Goal: Information Seeking & Learning: Learn about a topic

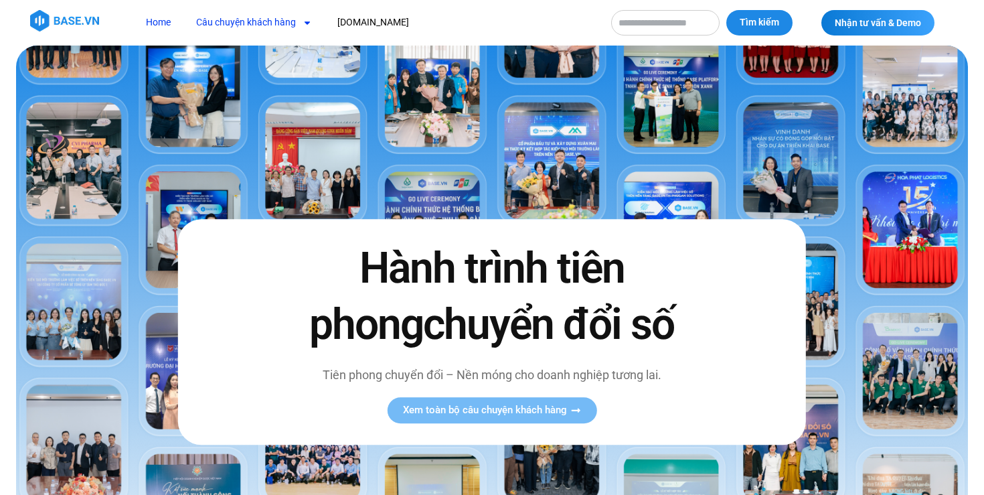
click at [275, 19] on link "Câu chuyện khách hàng" at bounding box center [254, 22] width 136 height 25
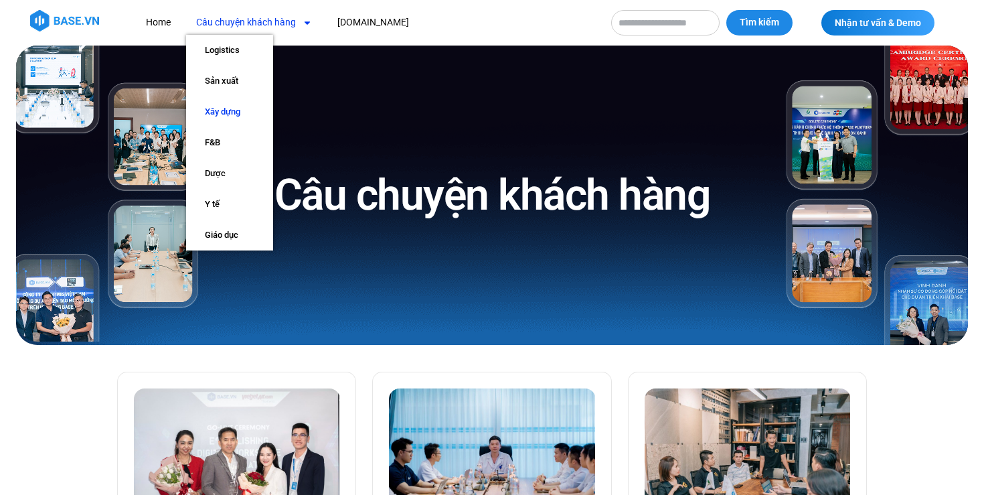
click at [220, 119] on link "Xây dựng" at bounding box center [229, 111] width 87 height 31
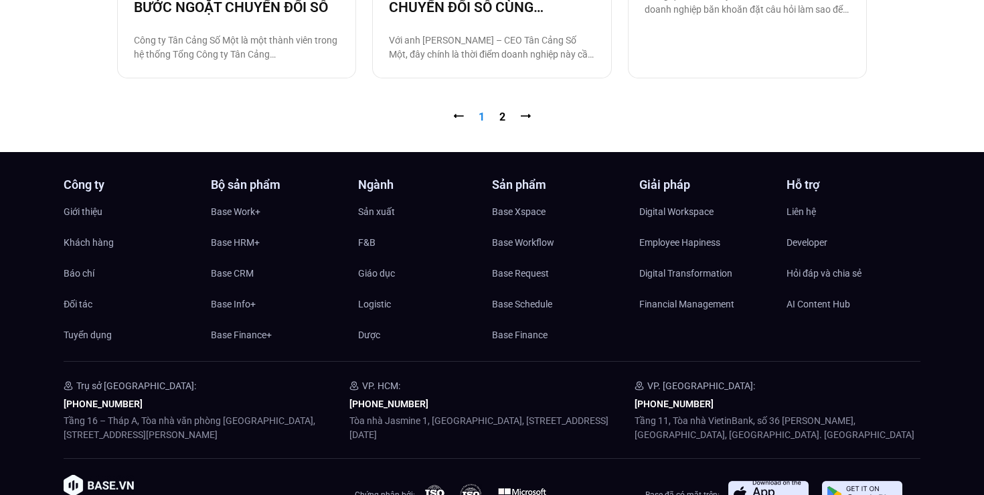
scroll to position [1631, 0]
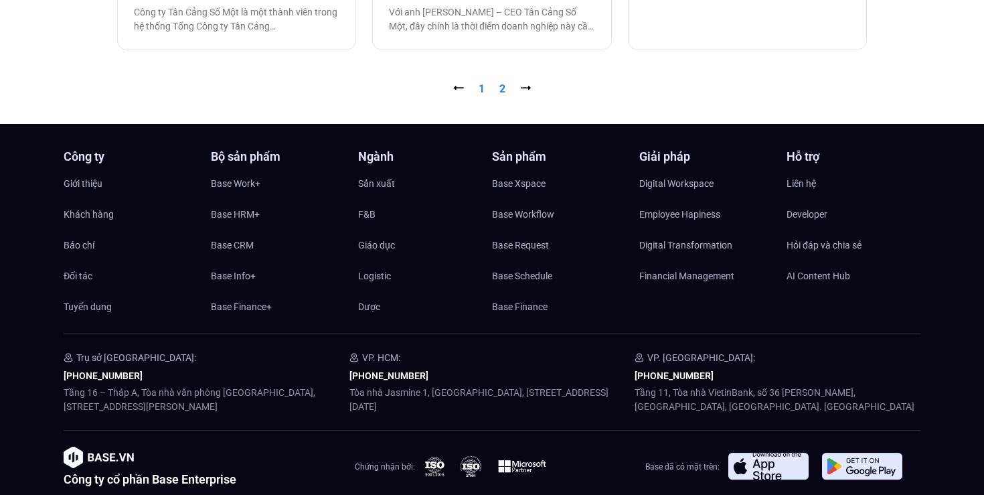
click at [503, 86] on link "Trang 2" at bounding box center [503, 88] width 6 height 13
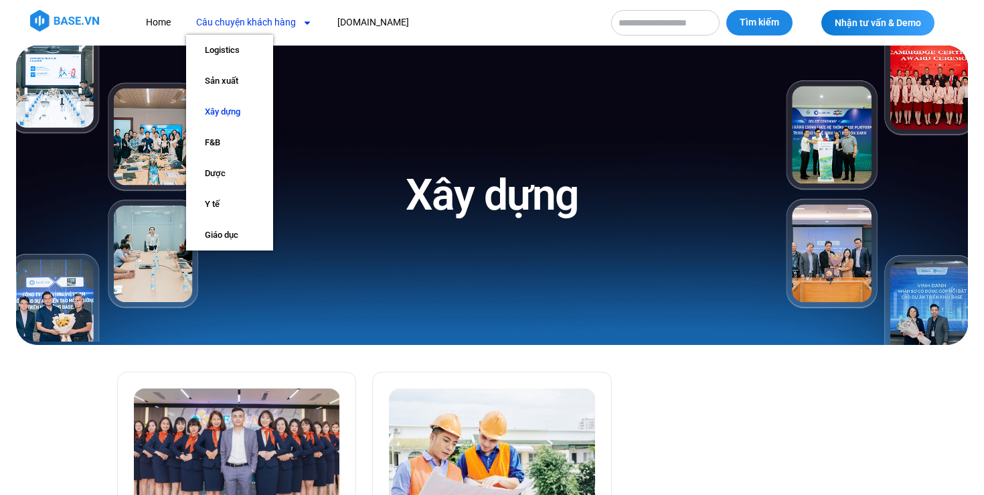
click at [279, 25] on link "Câu chuyện khách hàng" at bounding box center [254, 22] width 136 height 25
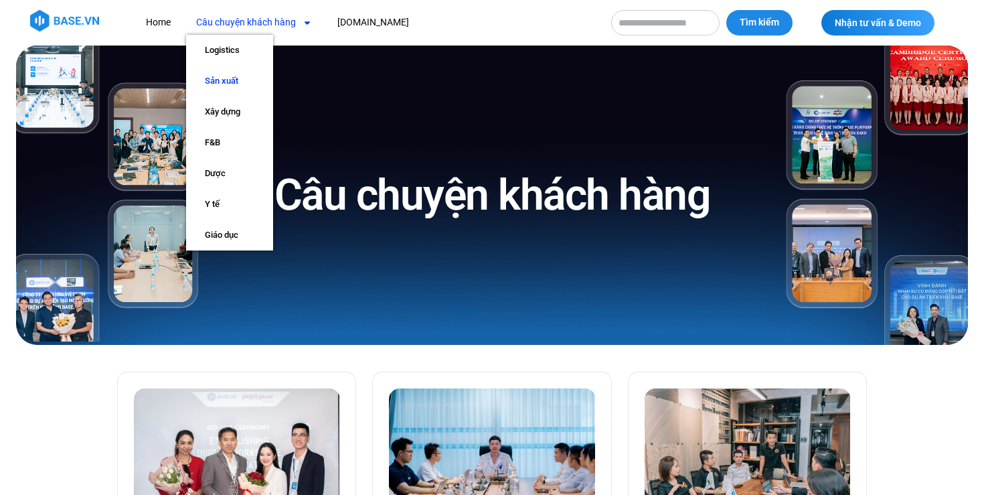
click at [246, 80] on link "Sản xuất" at bounding box center [229, 81] width 87 height 31
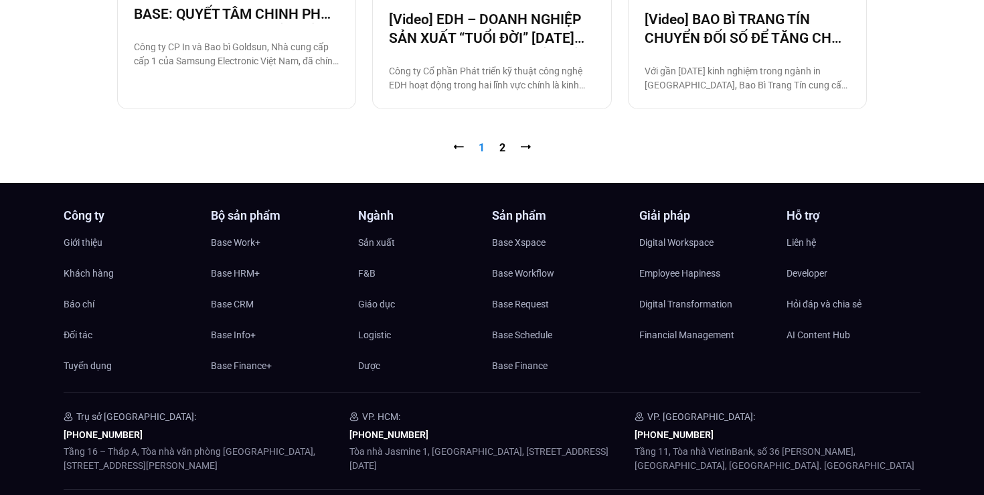
scroll to position [1683, 0]
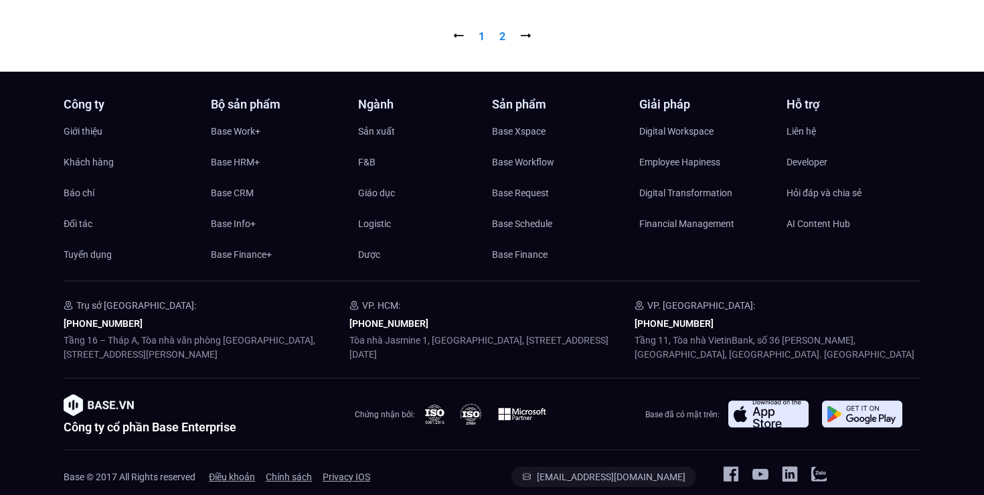
click at [503, 33] on link "Trang 2" at bounding box center [503, 36] width 6 height 13
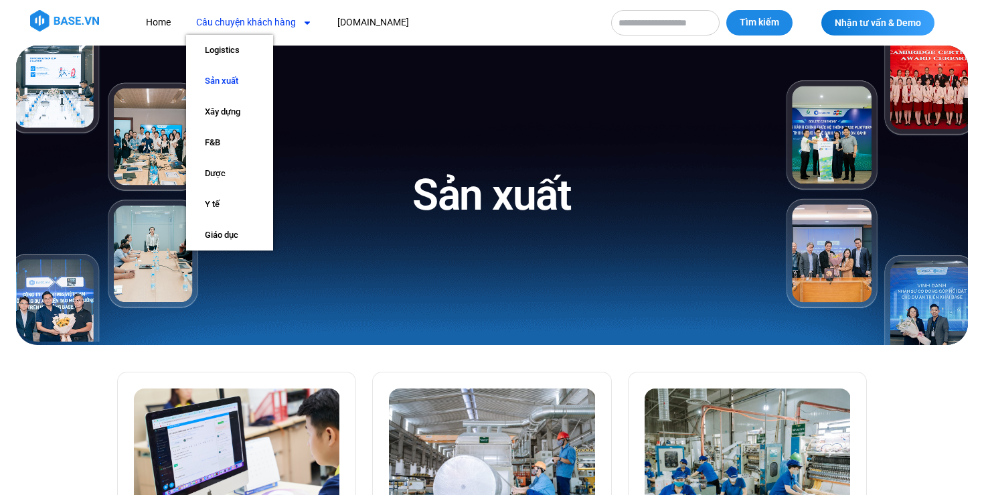
click at [205, 23] on link "Câu chuyện khách hàng" at bounding box center [254, 22] width 136 height 25
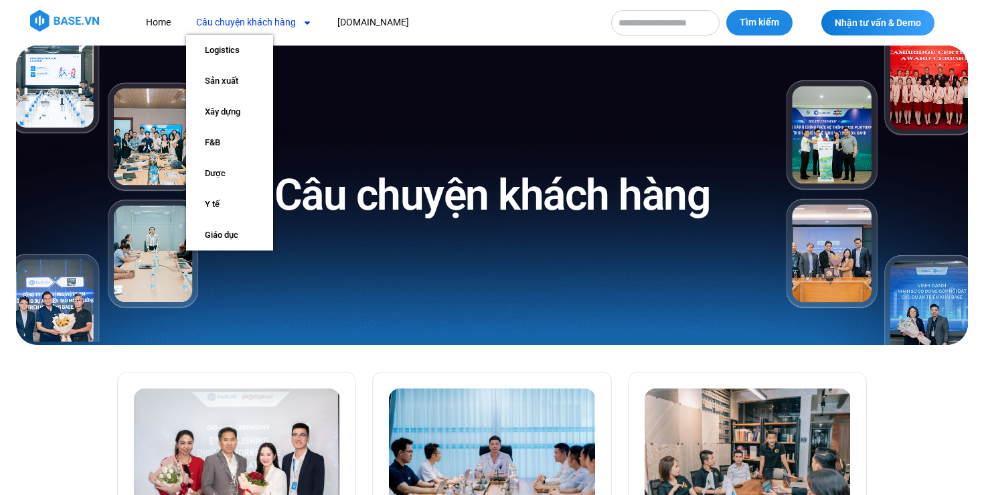
click at [243, 27] on link "Câu chuyện khách hàng" at bounding box center [254, 22] width 136 height 25
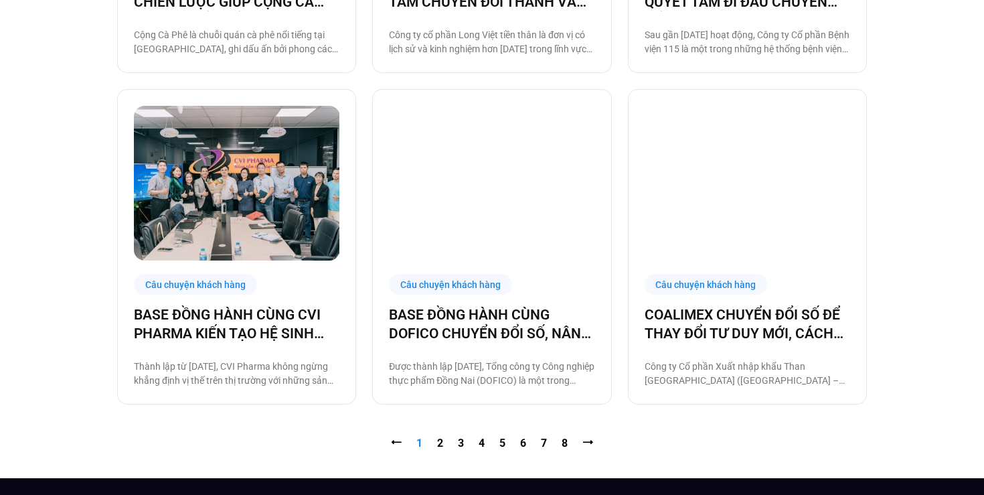
scroll to position [1278, 0]
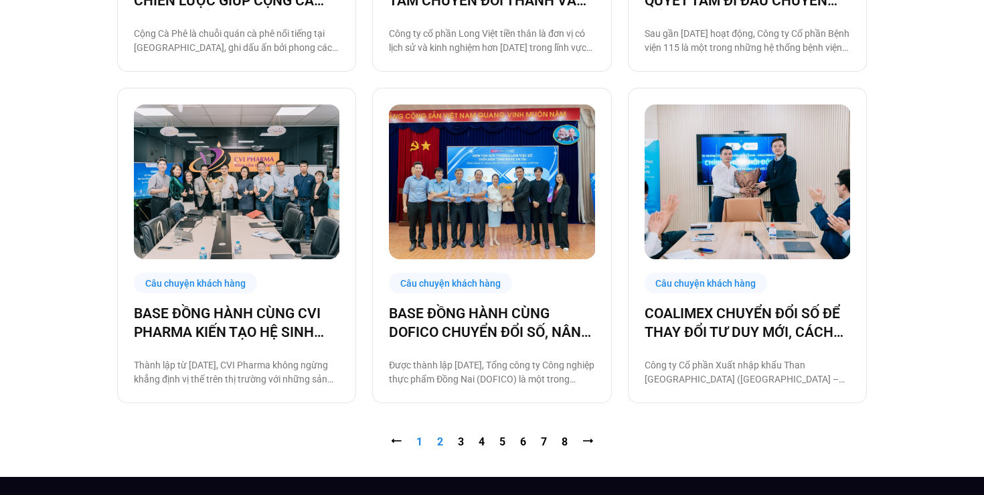
click at [442, 443] on link "Trang 2" at bounding box center [440, 441] width 6 height 13
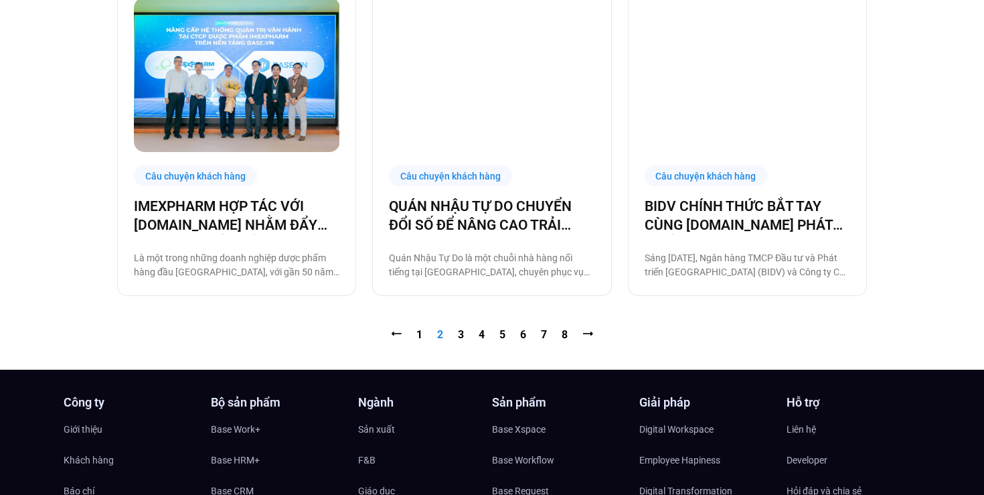
scroll to position [1387, 0]
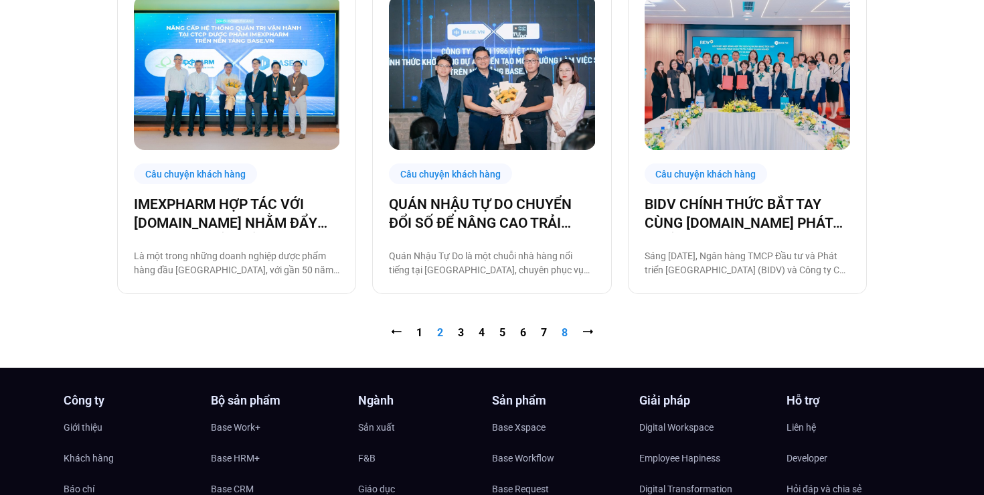
click at [564, 333] on link "Trang 8" at bounding box center [565, 332] width 6 height 13
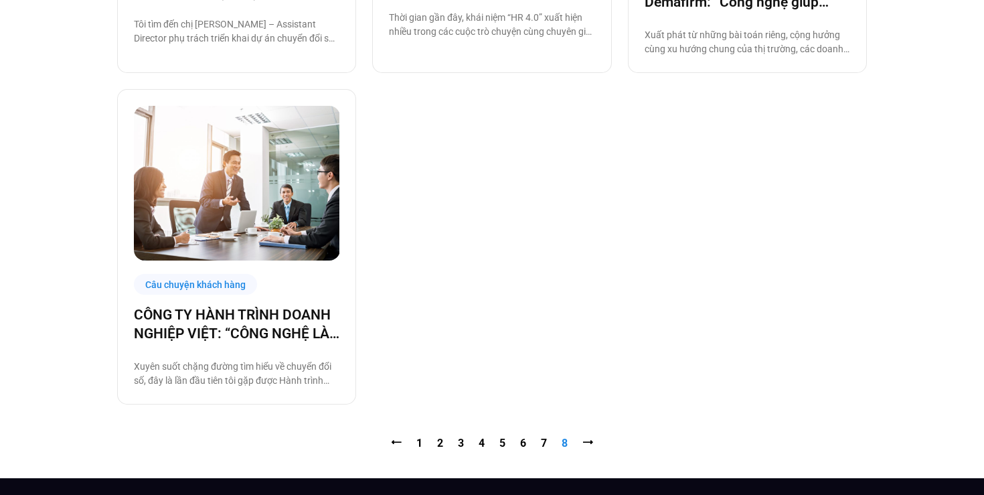
scroll to position [615, 0]
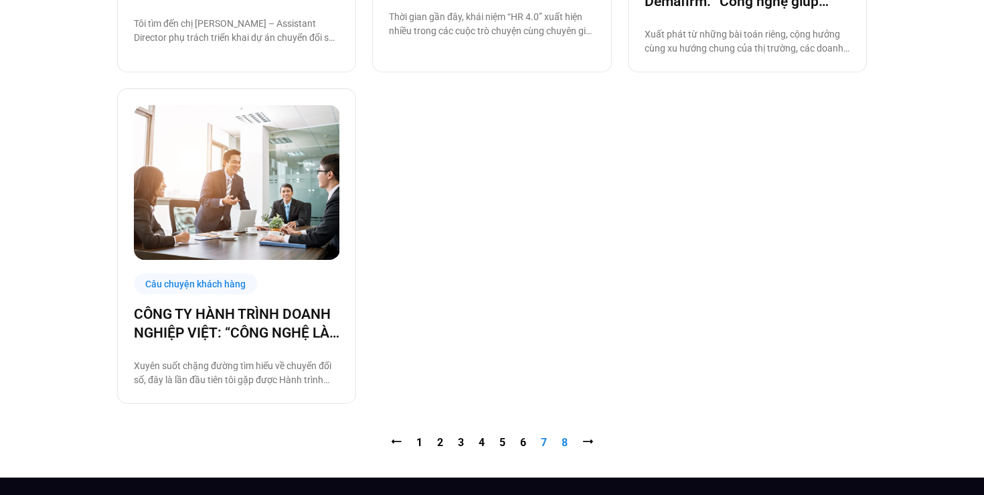
click at [545, 439] on link "Trang 7" at bounding box center [544, 442] width 6 height 13
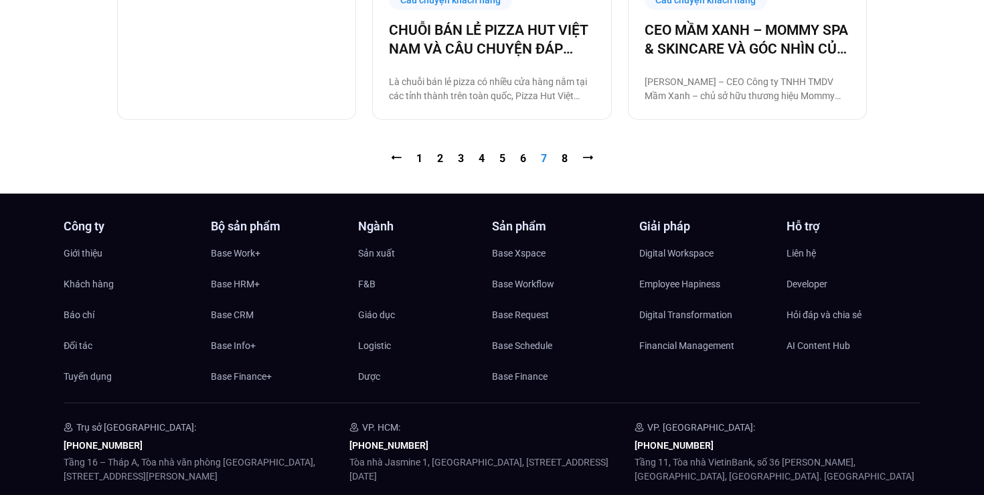
scroll to position [1576, 0]
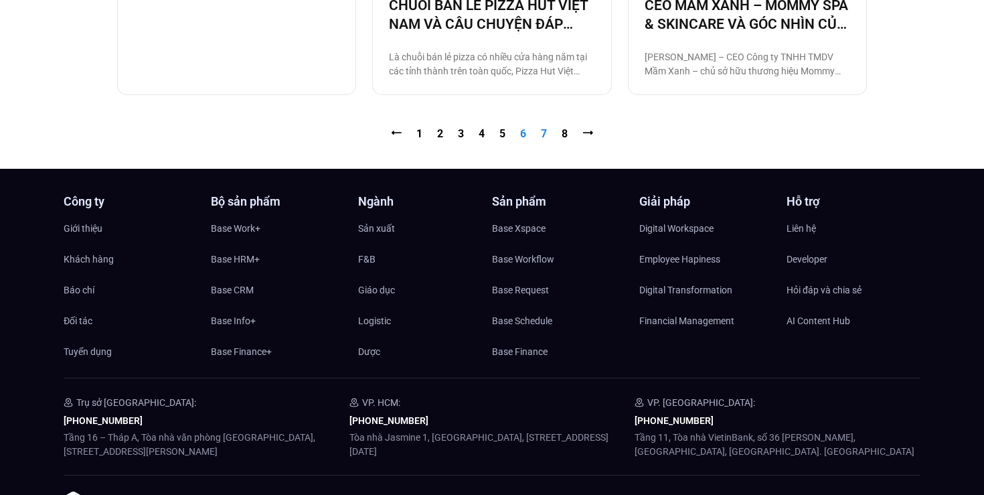
click at [520, 131] on link "Trang 6" at bounding box center [523, 133] width 6 height 13
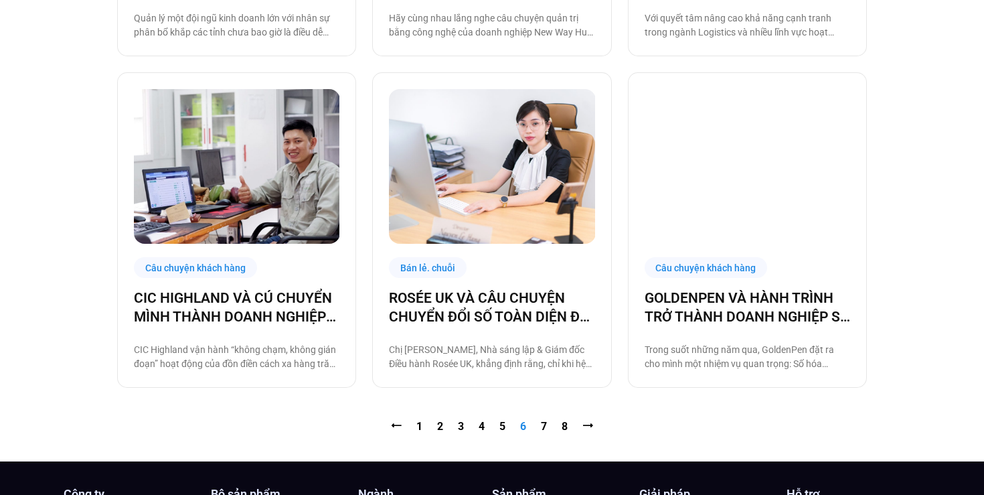
scroll to position [1295, 0]
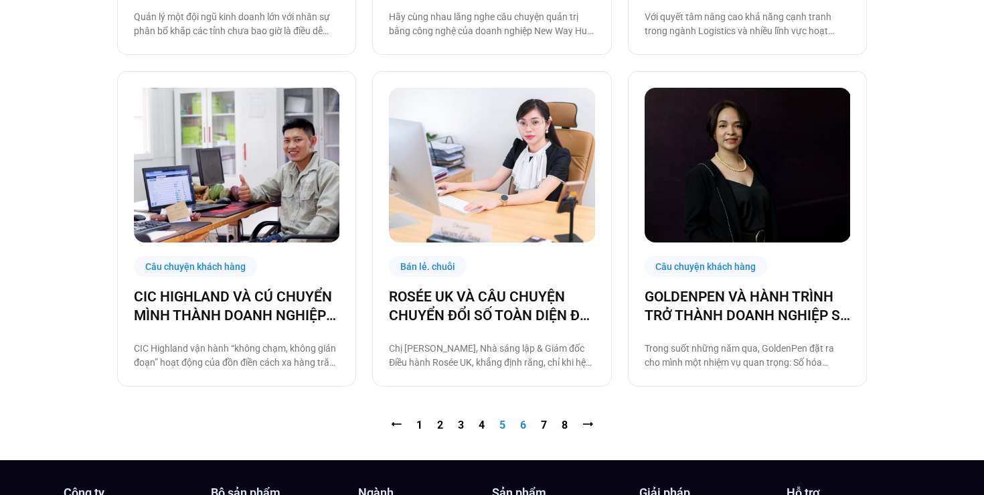
click at [503, 427] on link "Trang 5" at bounding box center [503, 425] width 6 height 13
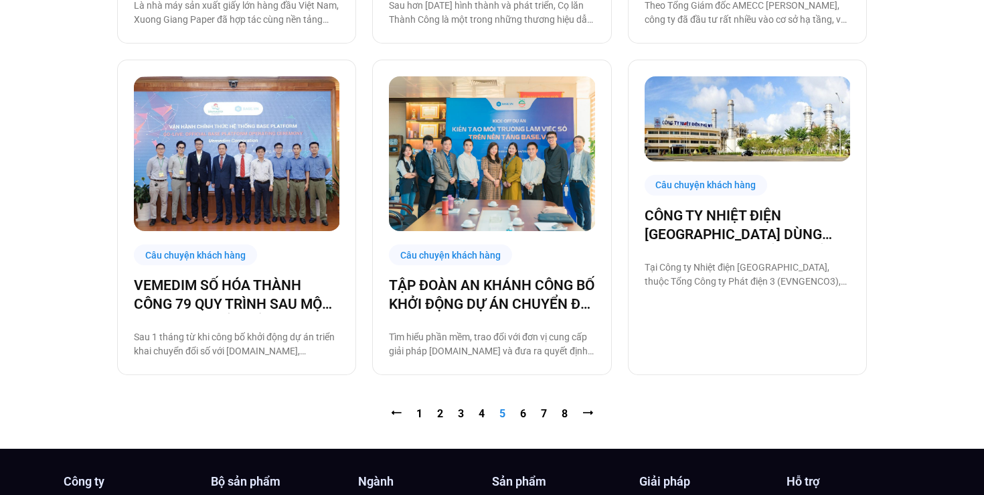
scroll to position [1310, 0]
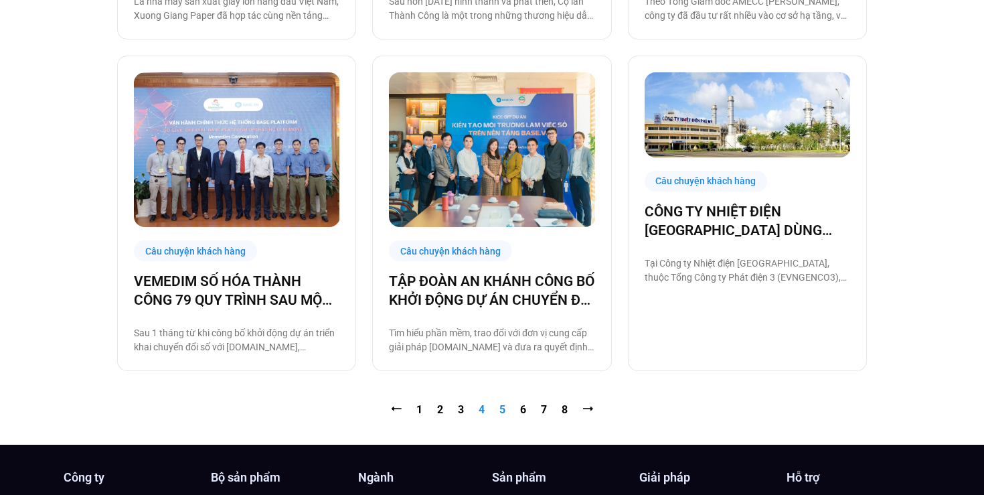
click at [480, 411] on link "Trang 4" at bounding box center [482, 409] width 6 height 13
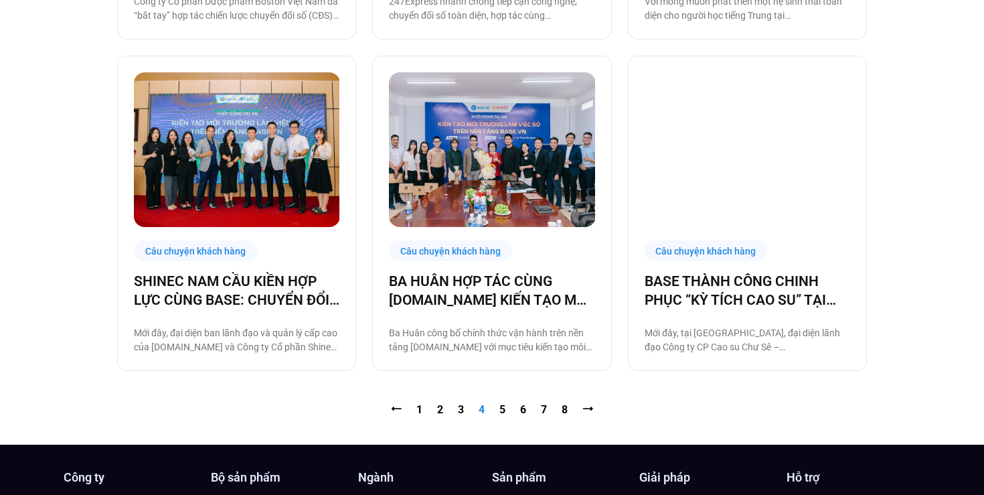
scroll to position [1313, 0]
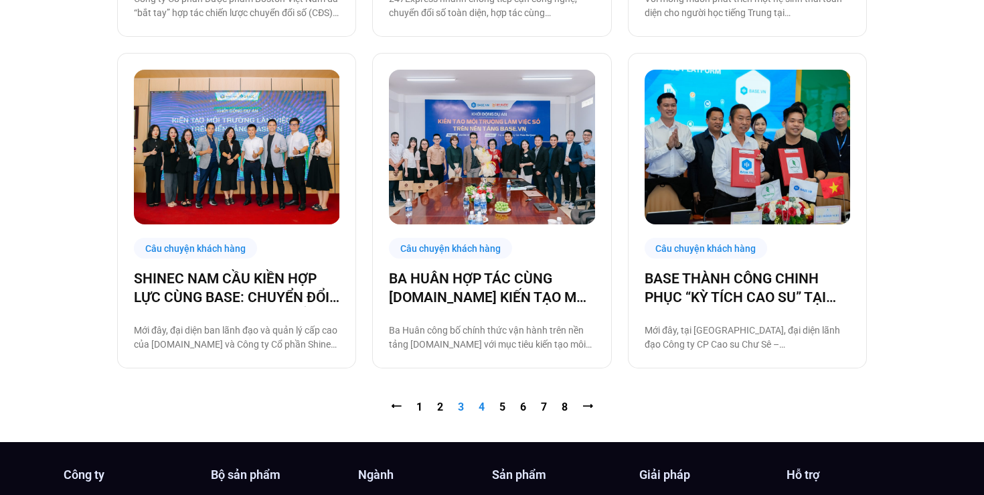
click at [461, 408] on link "Trang 3" at bounding box center [461, 406] width 6 height 13
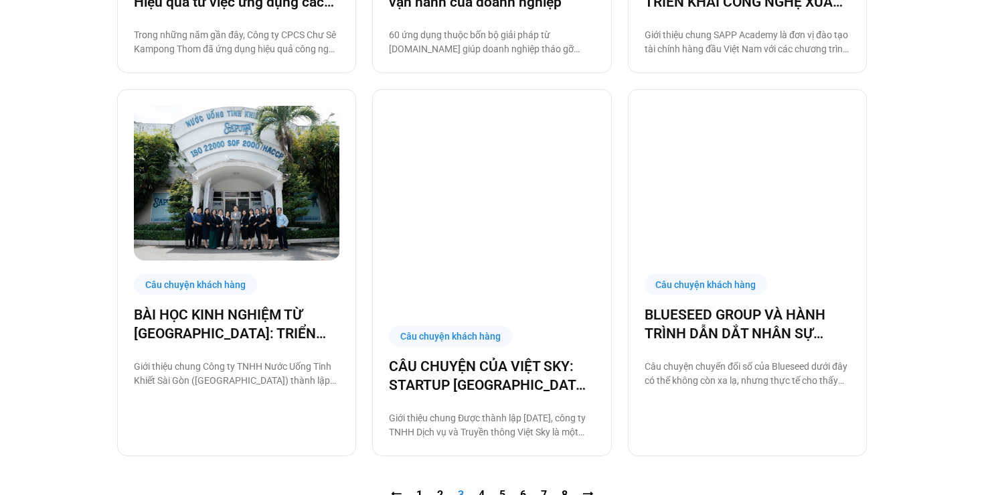
scroll to position [1286, 0]
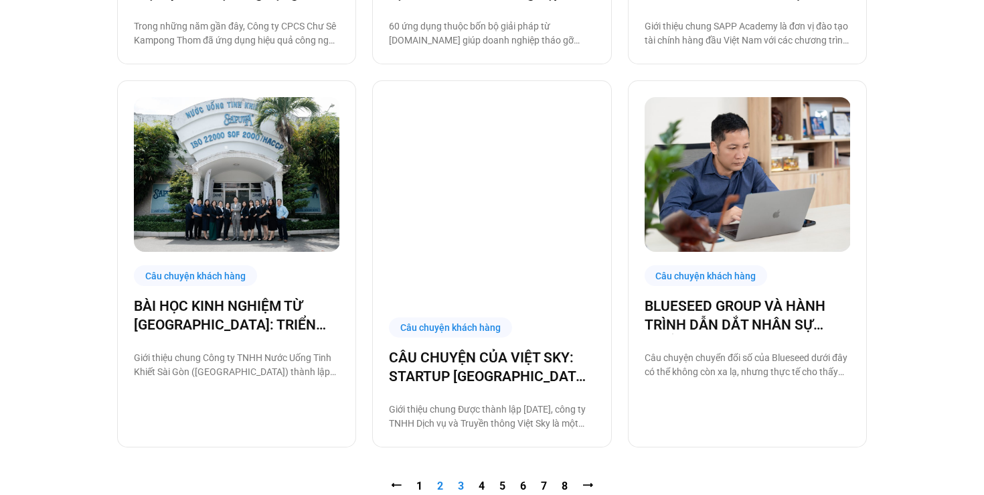
click at [439, 479] on link "Trang 2" at bounding box center [440, 485] width 6 height 13
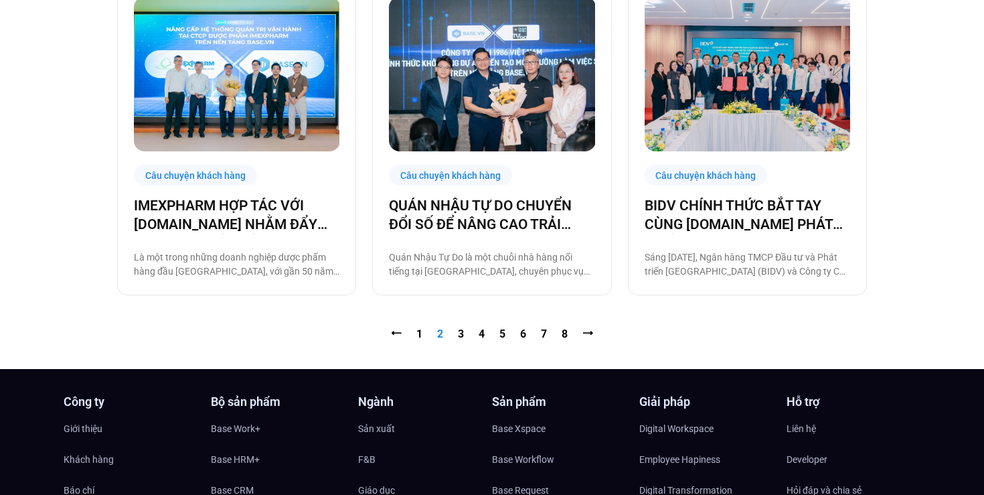
scroll to position [1359, 0]
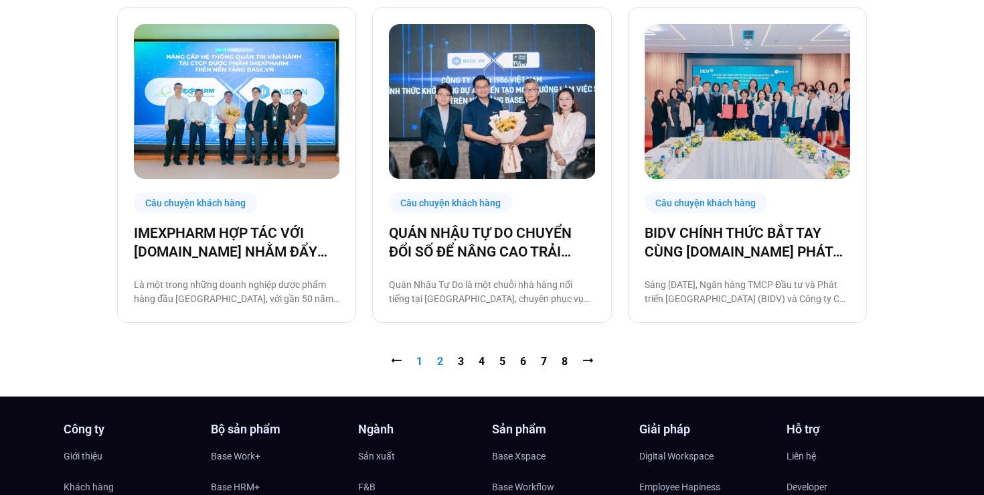
click at [417, 360] on link "Trang 1" at bounding box center [420, 361] width 6 height 13
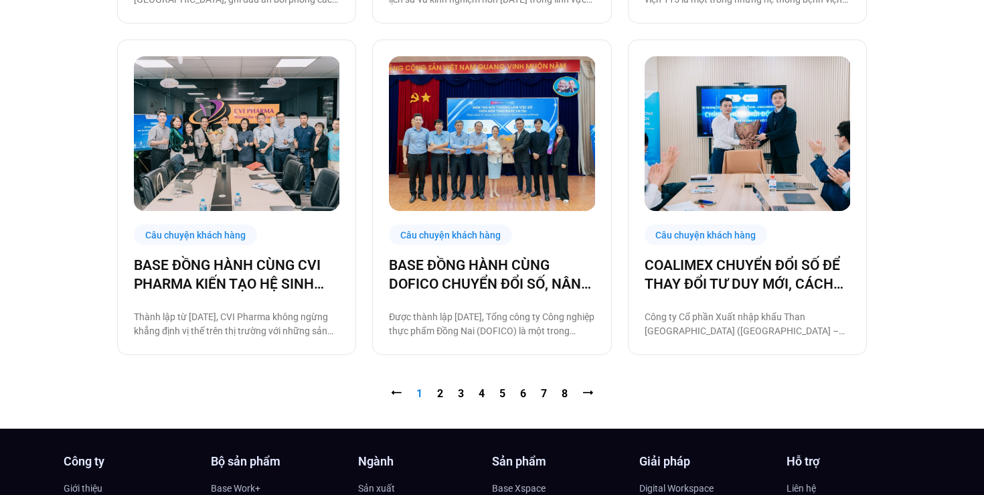
scroll to position [1233, 0]
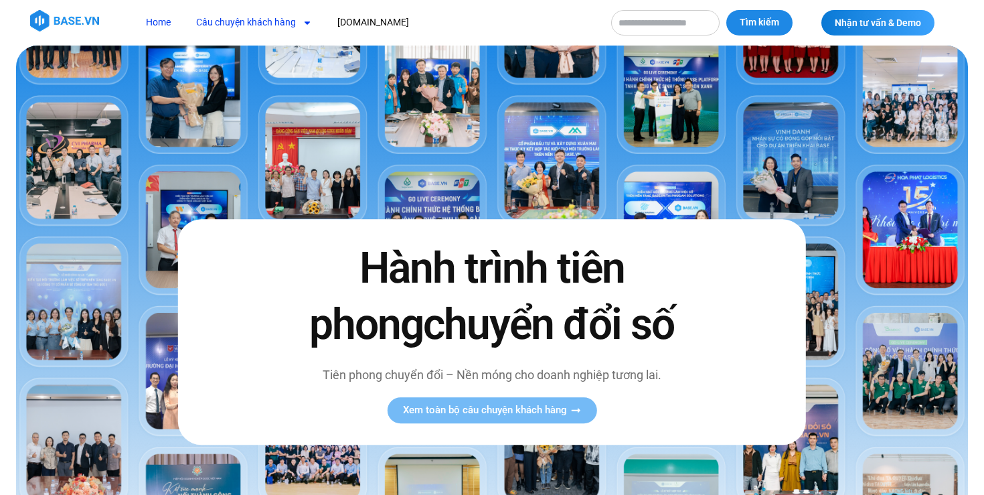
click at [258, 28] on link "Câu chuyện khách hàng" at bounding box center [254, 22] width 136 height 25
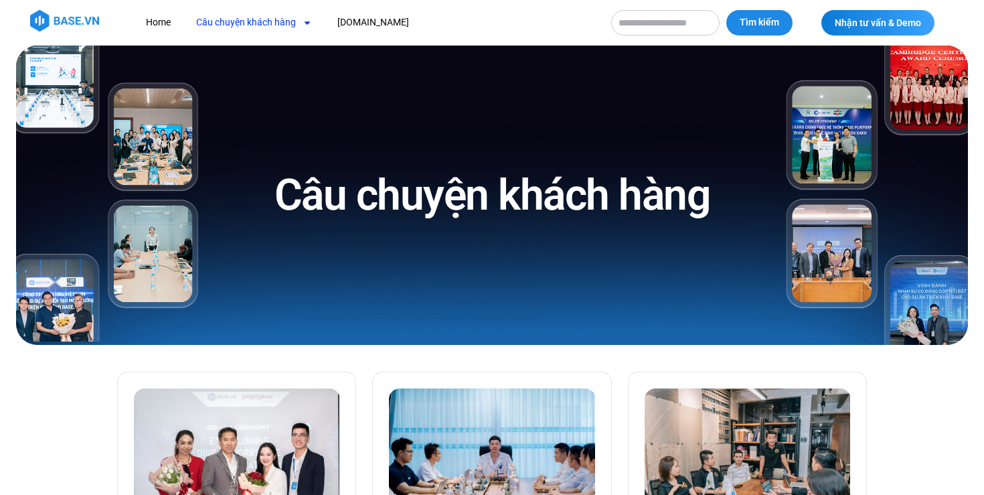
click at [647, 28] on input "Tìm kiếm" at bounding box center [665, 22] width 108 height 25
type input "****"
click at [727, 10] on button "Tìm kiếm" at bounding box center [760, 22] width 66 height 25
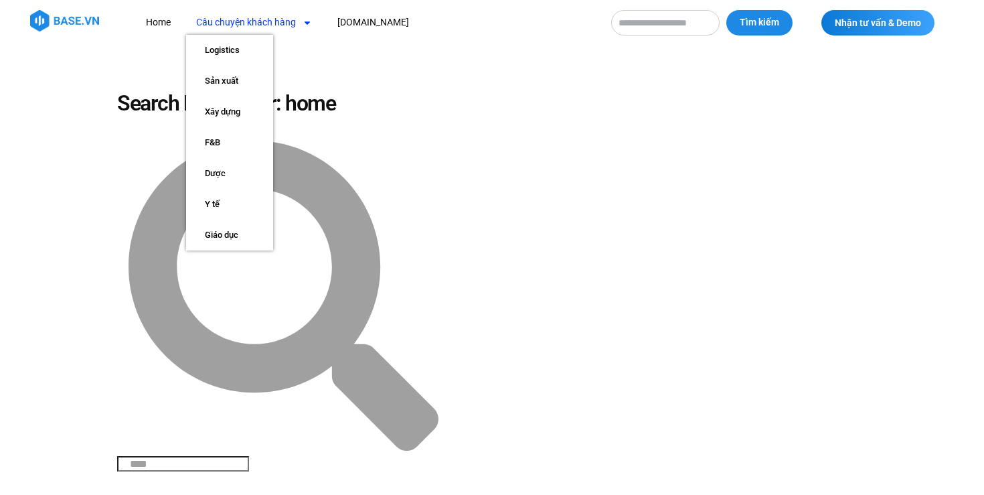
click at [285, 21] on link "Câu chuyện khách hàng" at bounding box center [254, 22] width 136 height 25
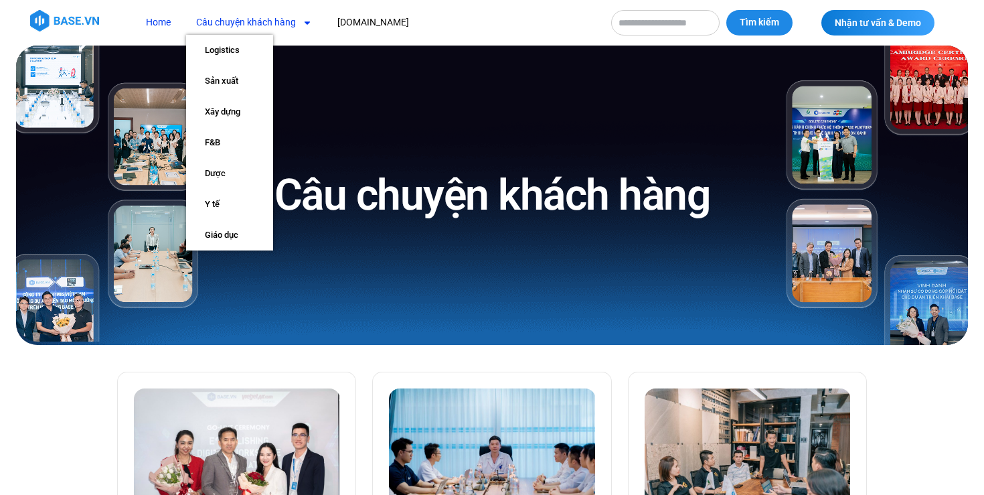
click at [168, 23] on link "Home" at bounding box center [158, 22] width 45 height 25
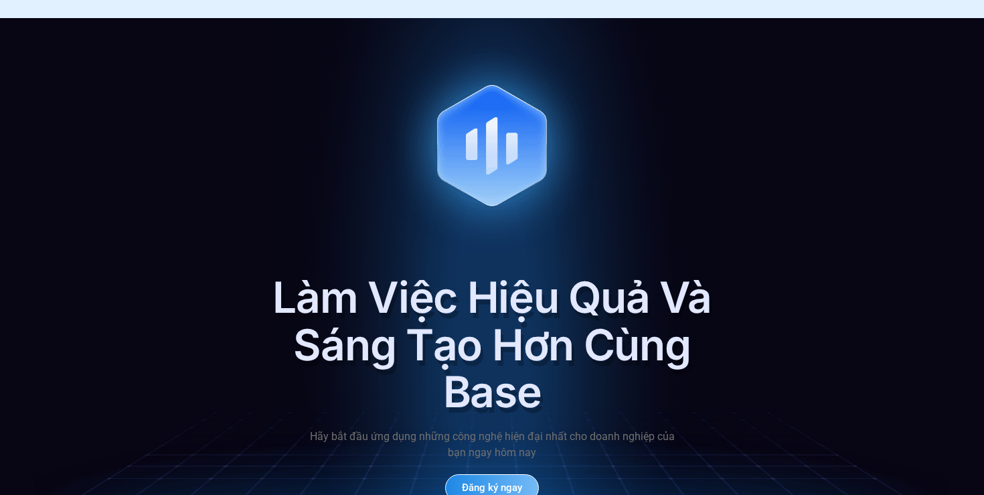
scroll to position [6442, 0]
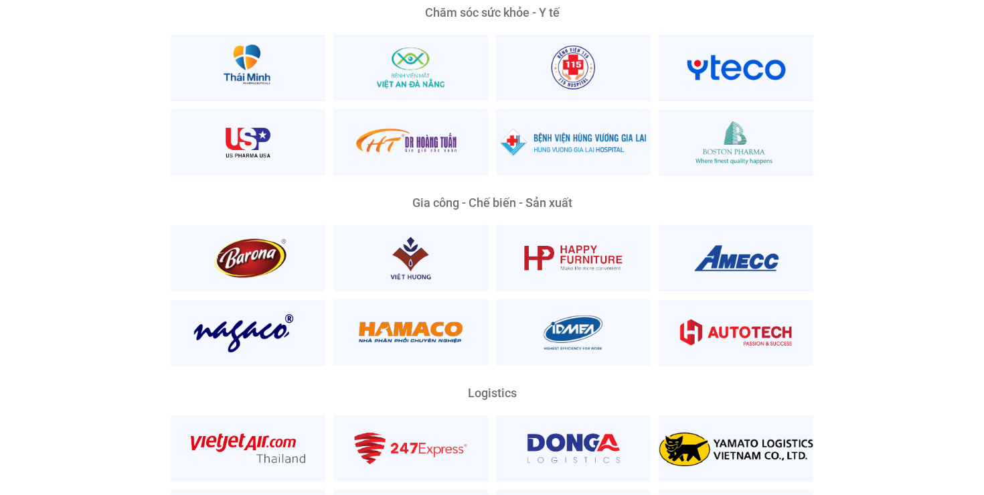
scroll to position [2841, 0]
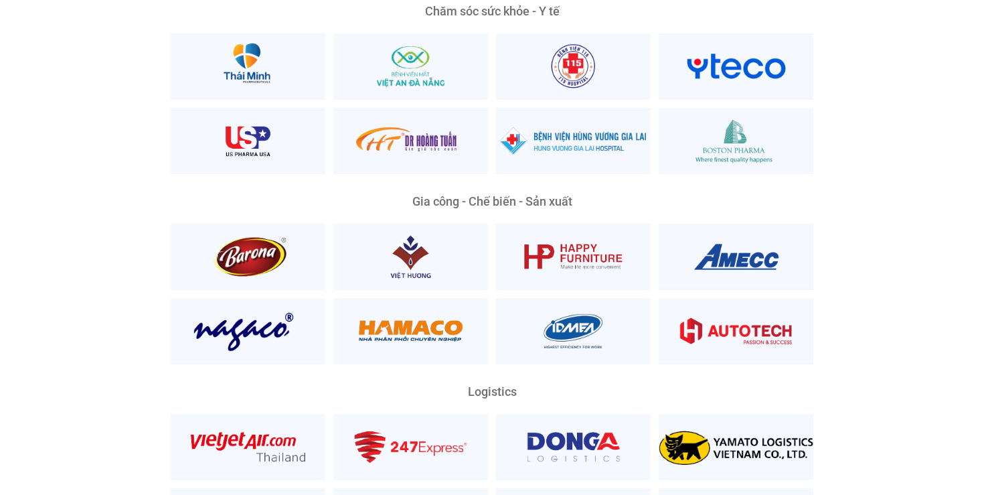
click at [514, 168] on div "Nền Tảng Quản Trị Phổ Biến Nhất Phù Hợp Mọi Quy Mô Và Lĩnh Vực Ông Lương Đăng K…" at bounding box center [492, 230] width 750 height 1548
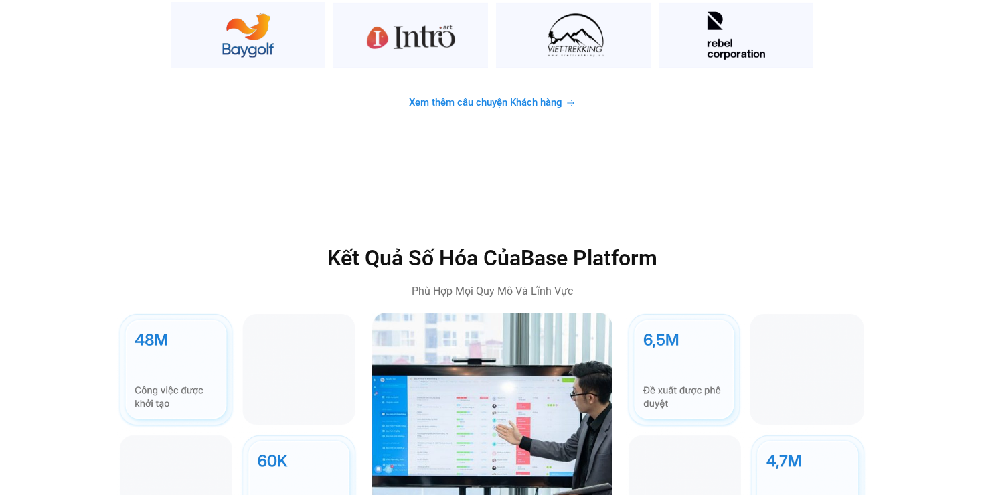
click at [437, 98] on span "Xem thêm câu chuyện Khách hàng" at bounding box center [485, 103] width 153 height 10
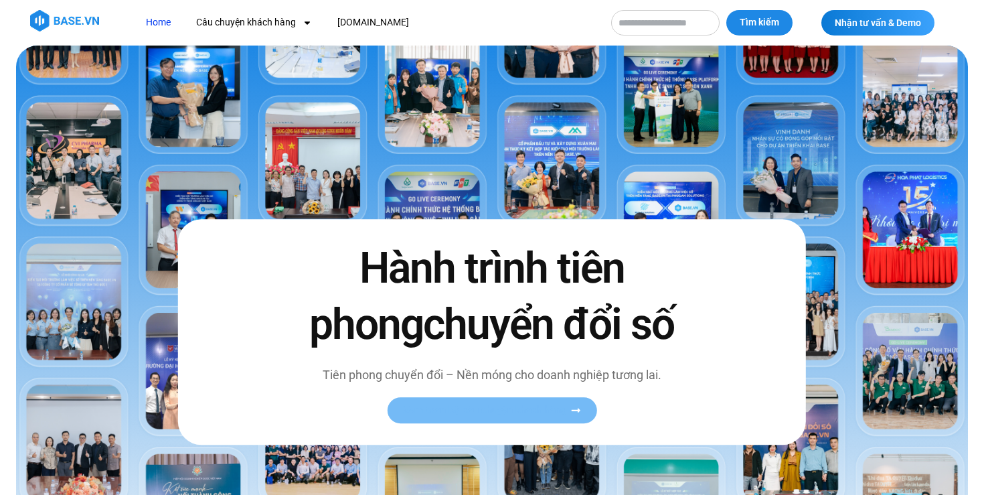
click at [478, 413] on span "Xem toàn bộ câu chuyện khách hàng" at bounding box center [485, 410] width 164 height 10
click at [485, 411] on span "Xem toàn bộ câu chuyện khách hàng" at bounding box center [485, 410] width 164 height 10
click at [249, 27] on link "Câu chuyện khách hàng" at bounding box center [254, 22] width 136 height 25
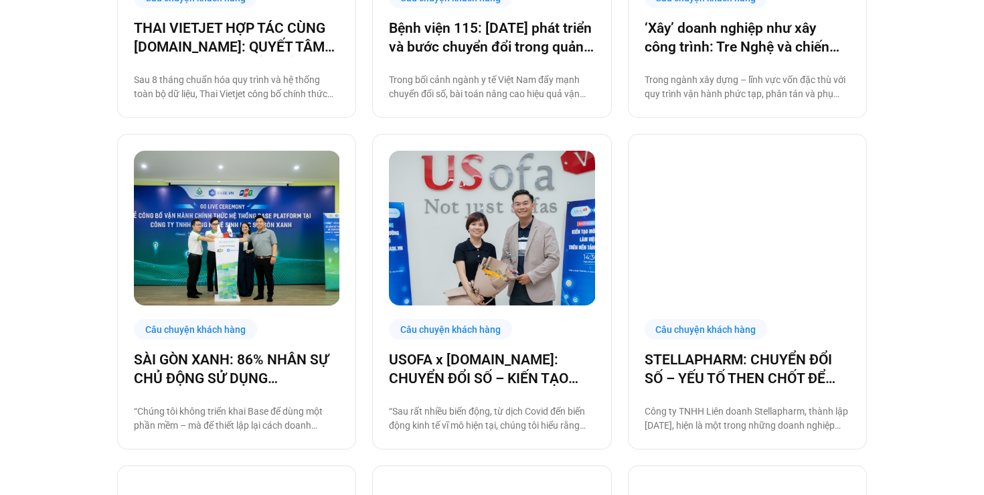
scroll to position [585, 0]
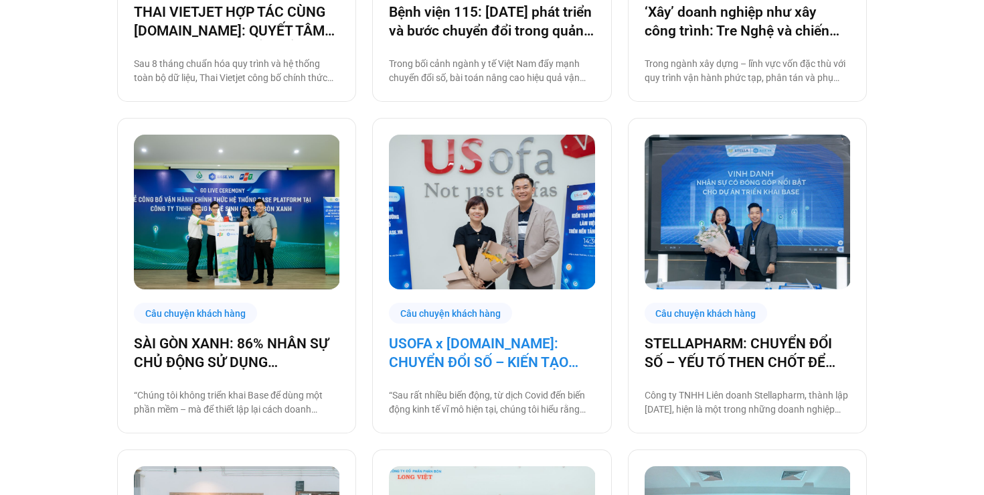
click at [447, 361] on link "USOFA x [DOMAIN_NAME]: CHUYỂN ĐỔI SỐ – KIẾN TẠO NỘI LỰC CHINH PHỤC THỊ TRƯỜNG Q…" at bounding box center [492, 352] width 206 height 37
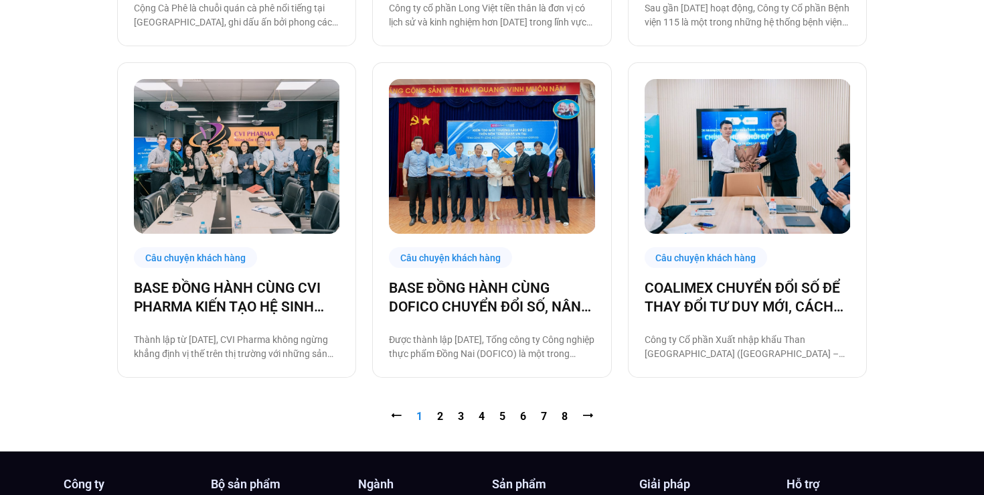
scroll to position [1305, 0]
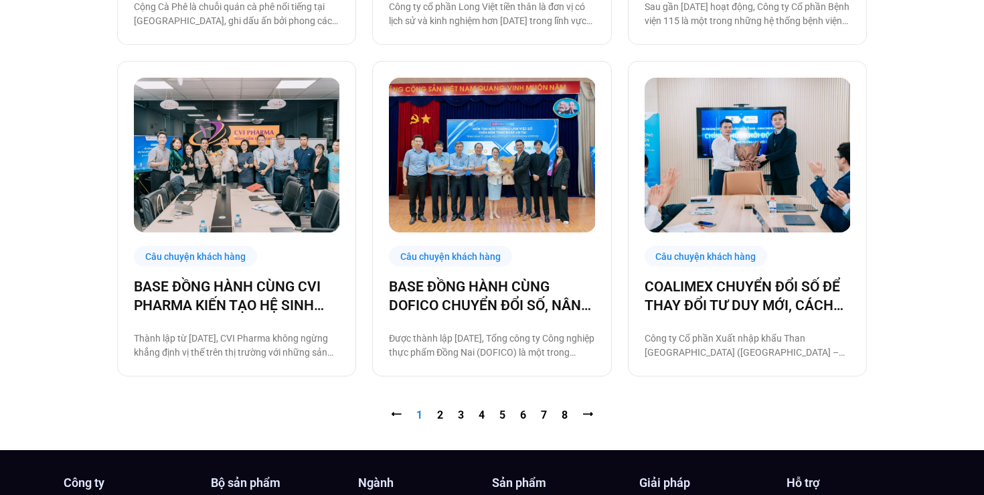
click at [436, 413] on nav "⭠ Trang 1 Trang 2 Trang 3 Trang 4 Trang 5 Trang 6 Trang 7 Trang 8 ⭢" at bounding box center [492, 415] width 750 height 16
click at [435, 416] on nav "⭠ Trang 1 Trang 2 Trang 3 Trang 4 Trang 5 Trang 6 Trang 7 Trang 8 ⭢" at bounding box center [492, 415] width 750 height 16
click at [441, 416] on link "Trang 2" at bounding box center [440, 414] width 6 height 13
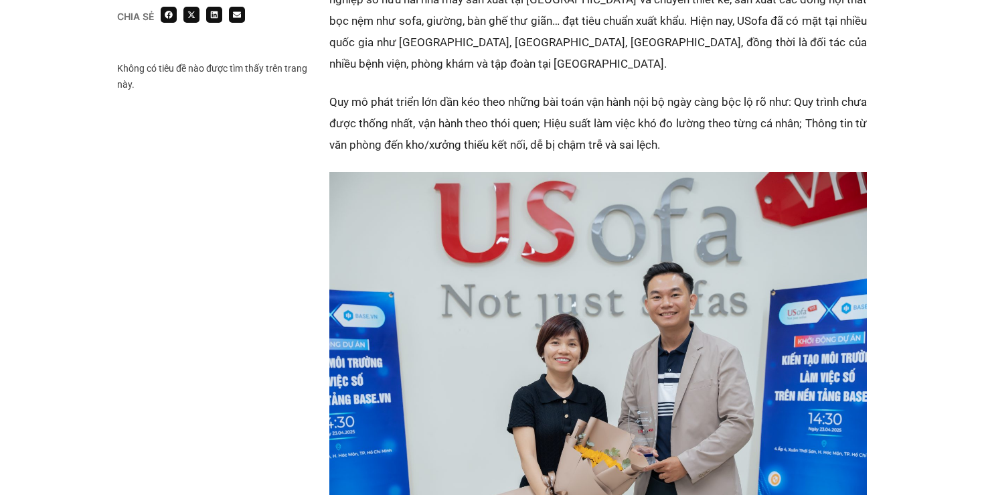
scroll to position [1434, 0]
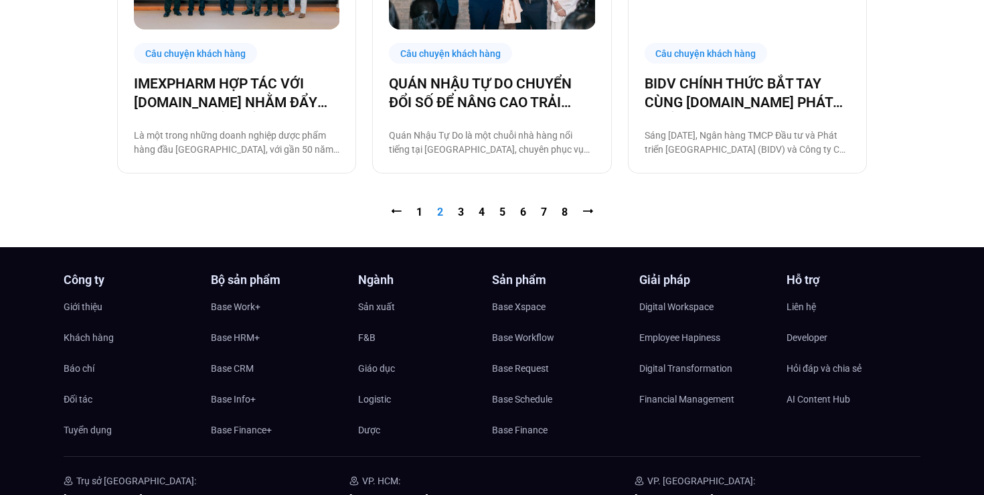
scroll to position [1511, 0]
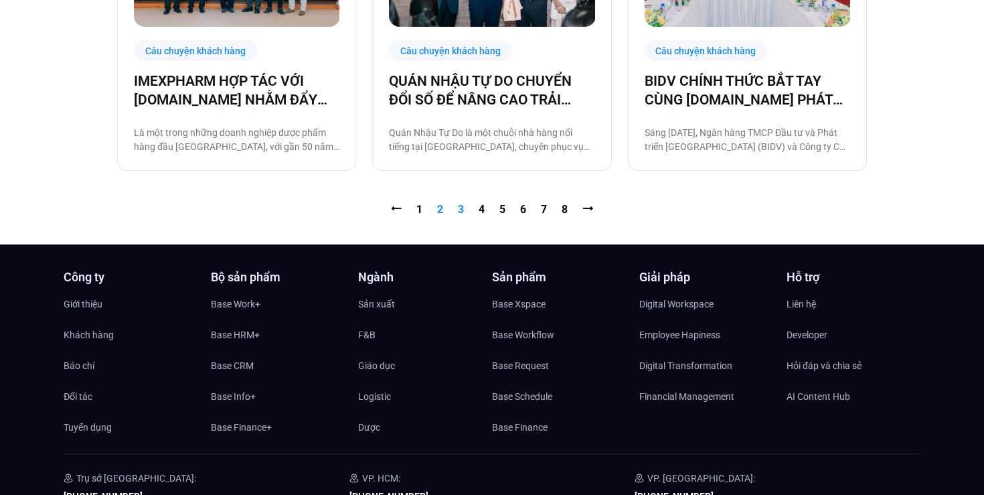
click at [460, 210] on link "Trang 3" at bounding box center [461, 209] width 6 height 13
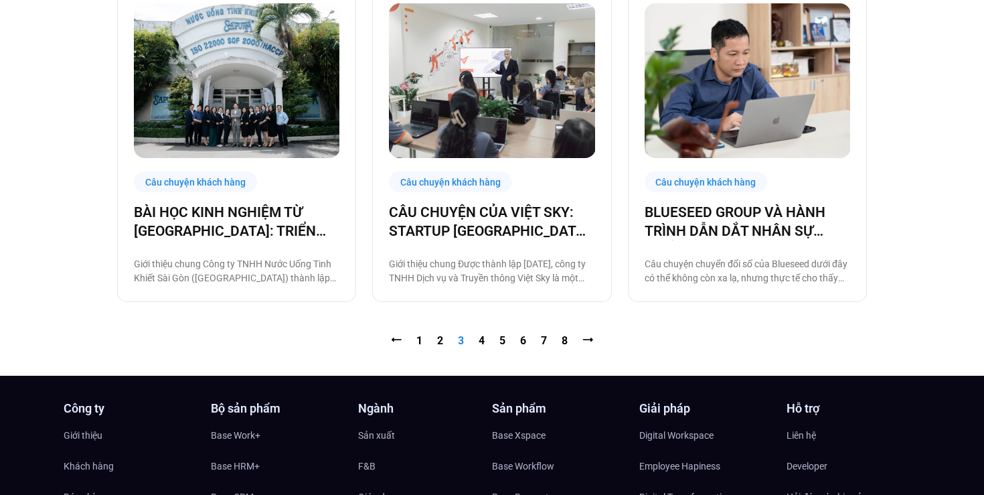
scroll to position [1389, 0]
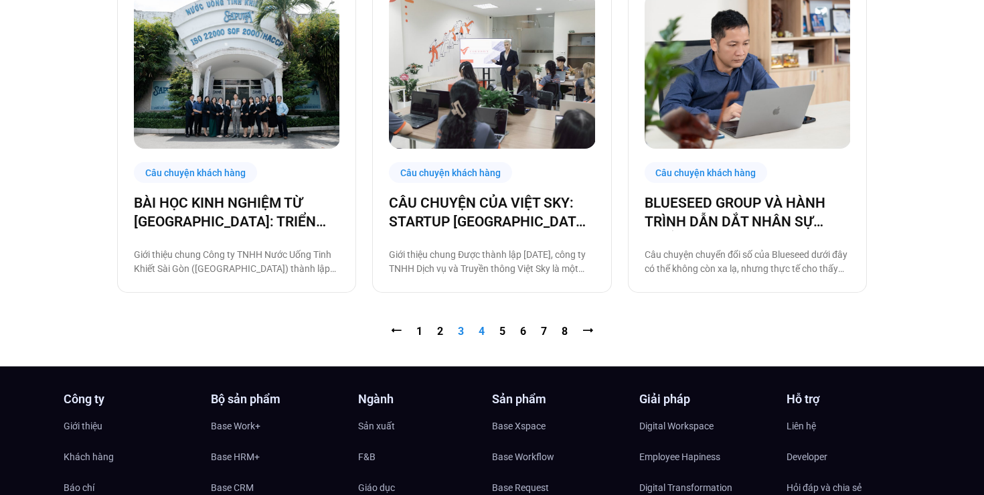
click at [480, 331] on link "Trang 4" at bounding box center [482, 331] width 6 height 13
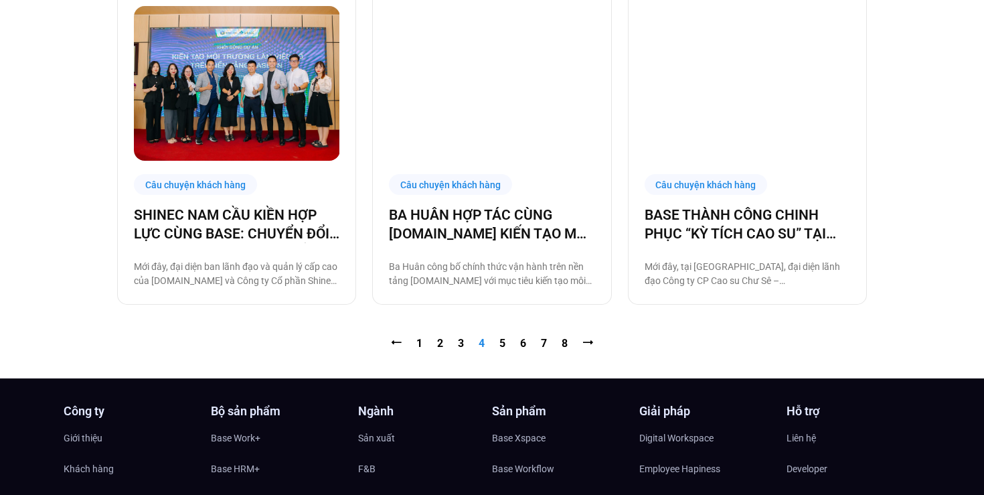
scroll to position [1398, 0]
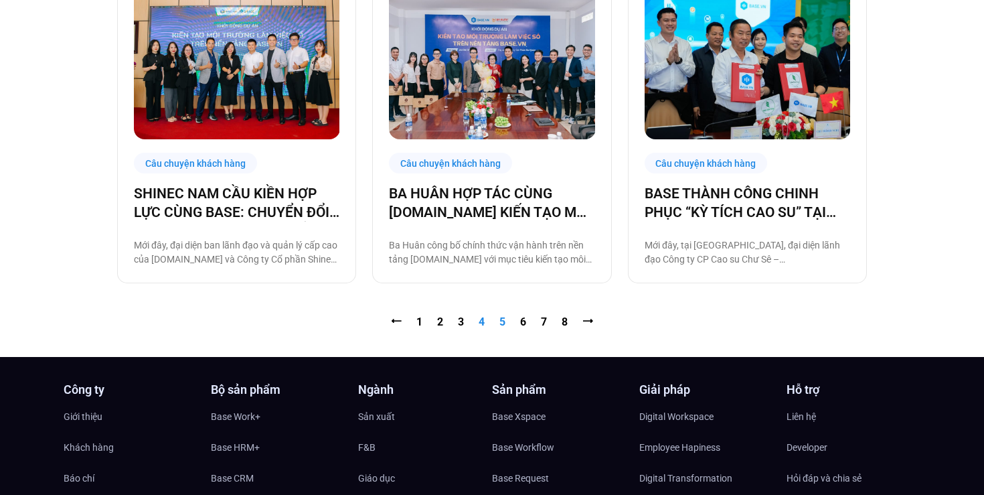
click at [502, 320] on link "Trang 5" at bounding box center [503, 321] width 6 height 13
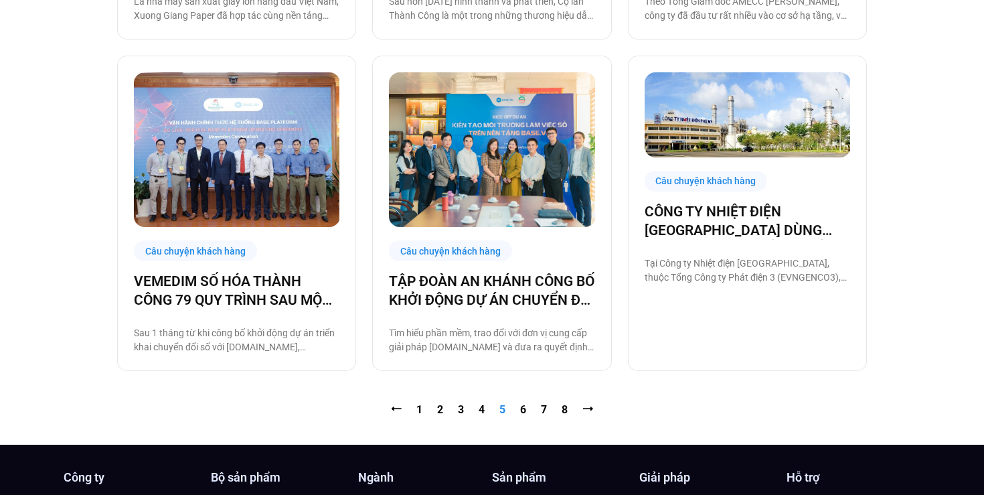
scroll to position [1314, 0]
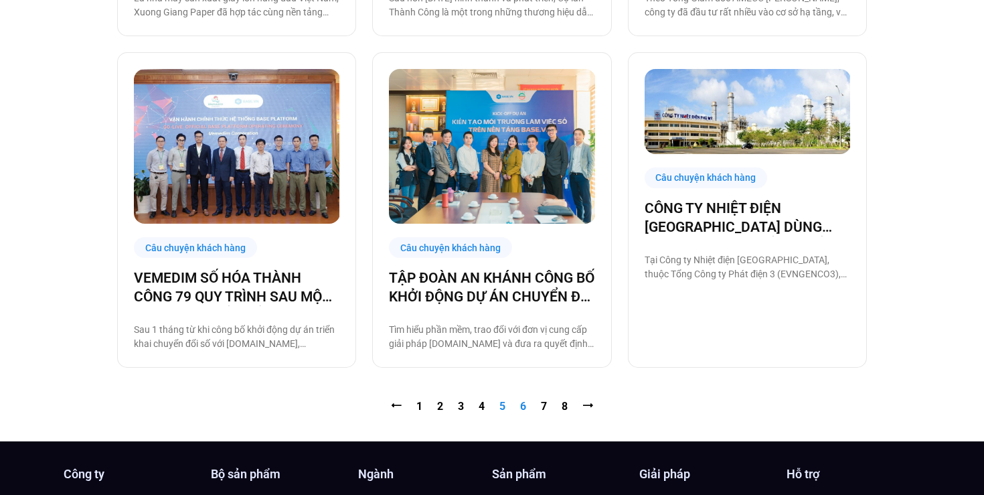
click at [524, 410] on link "Trang 6" at bounding box center [523, 406] width 6 height 13
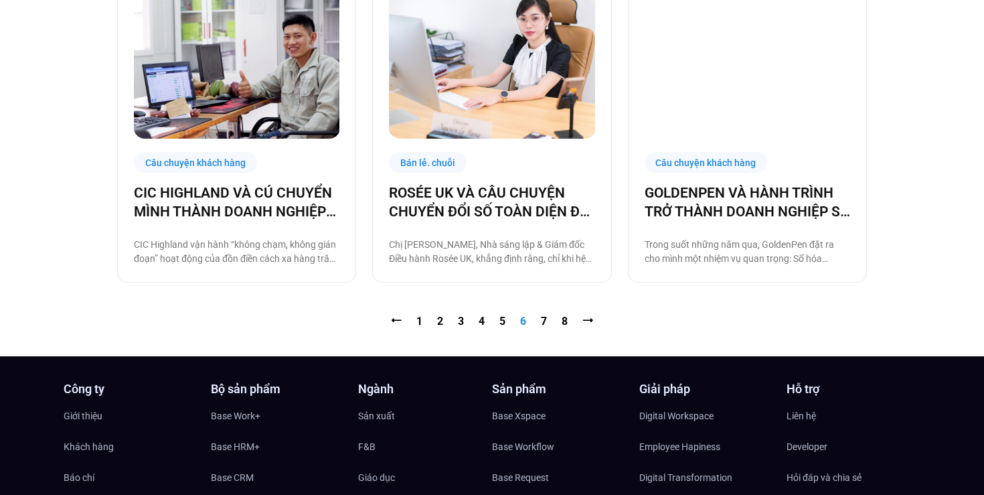
scroll to position [1410, 0]
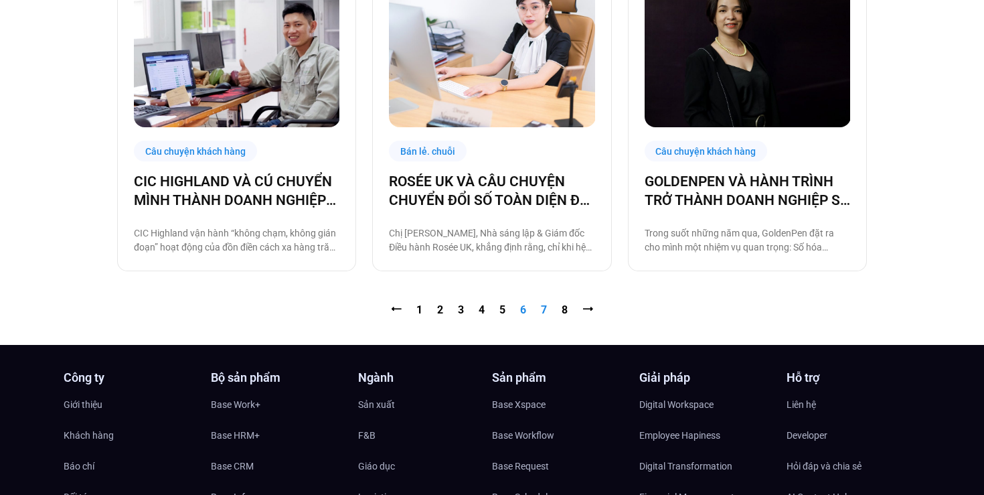
click at [544, 309] on link "Trang 7" at bounding box center [544, 309] width 6 height 13
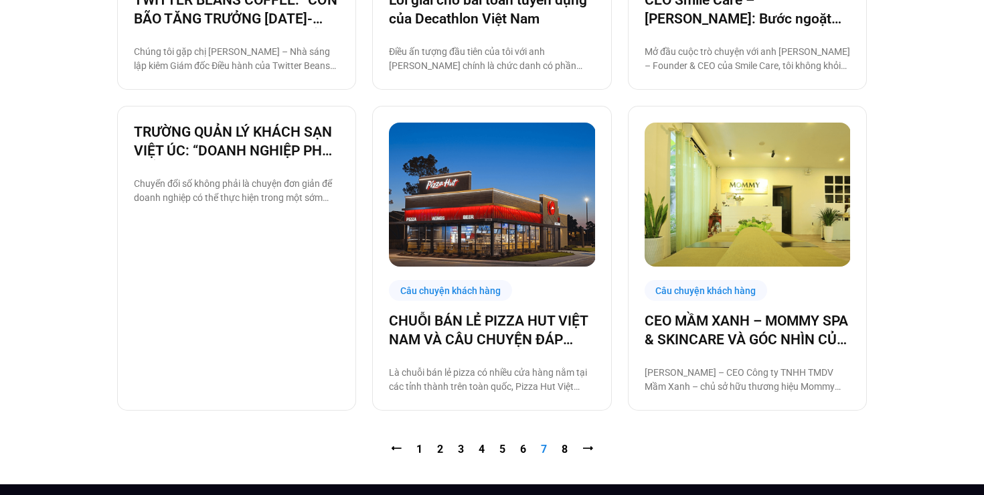
scroll to position [1270, 0]
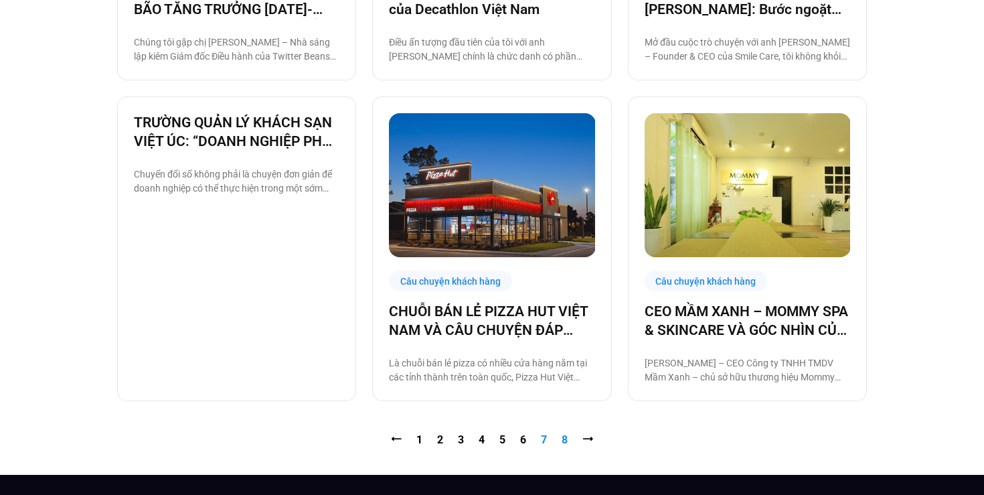
click at [565, 443] on link "Trang 8" at bounding box center [565, 439] width 6 height 13
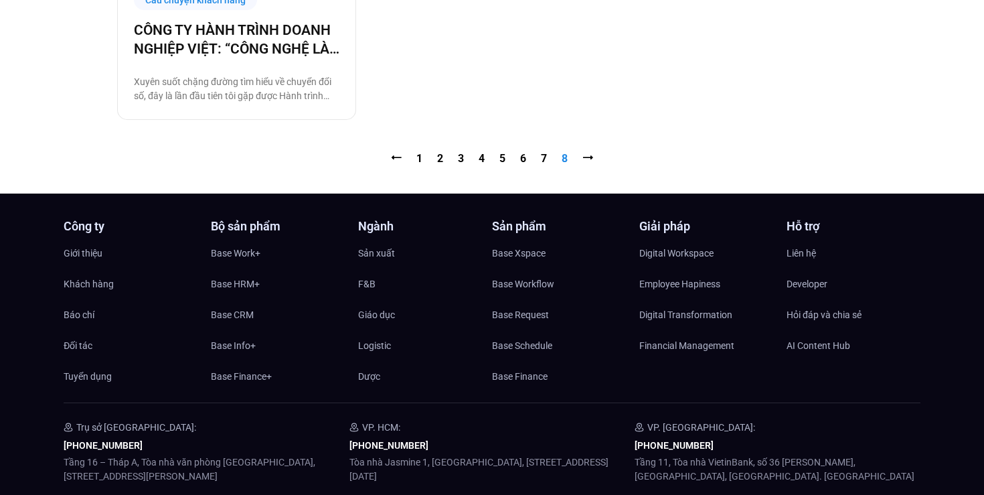
scroll to position [908, 0]
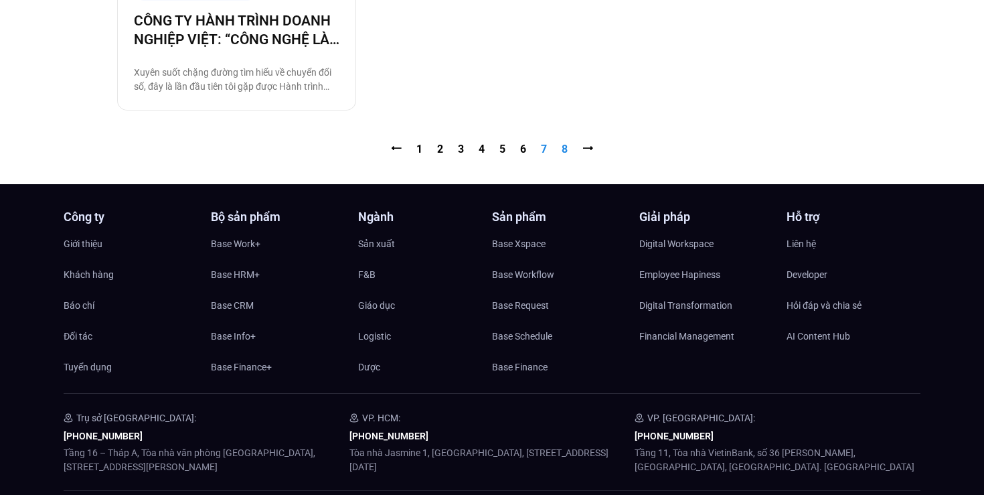
click at [545, 147] on link "Trang 7" at bounding box center [544, 149] width 6 height 13
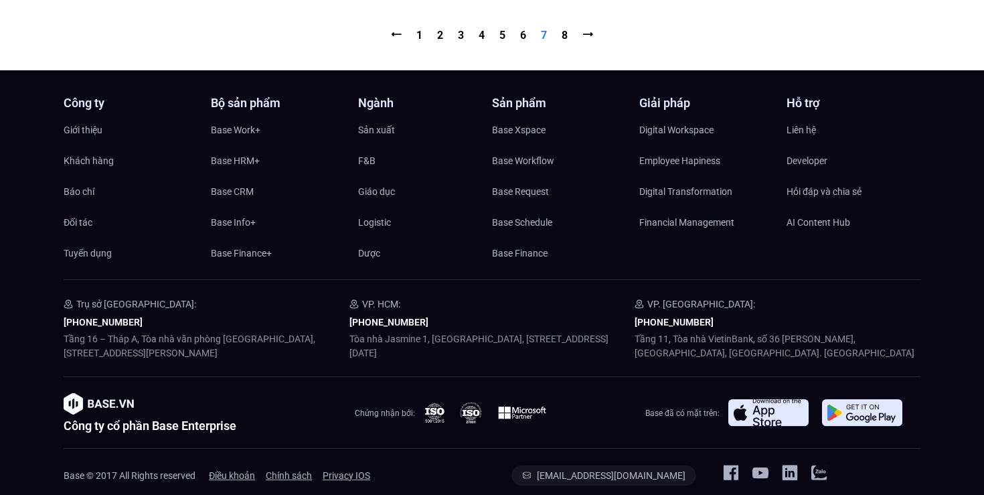
scroll to position [1670, 0]
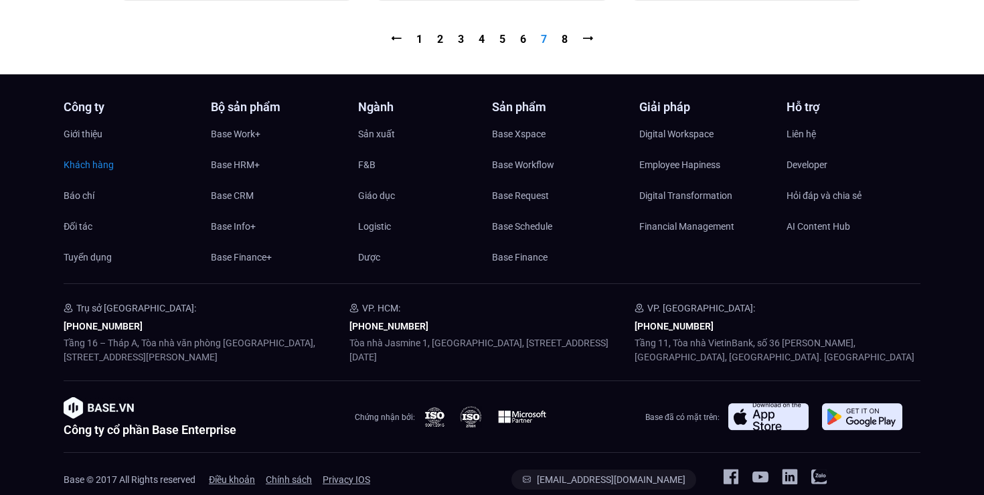
click at [76, 161] on span "Khách hàng" at bounding box center [89, 165] width 50 height 20
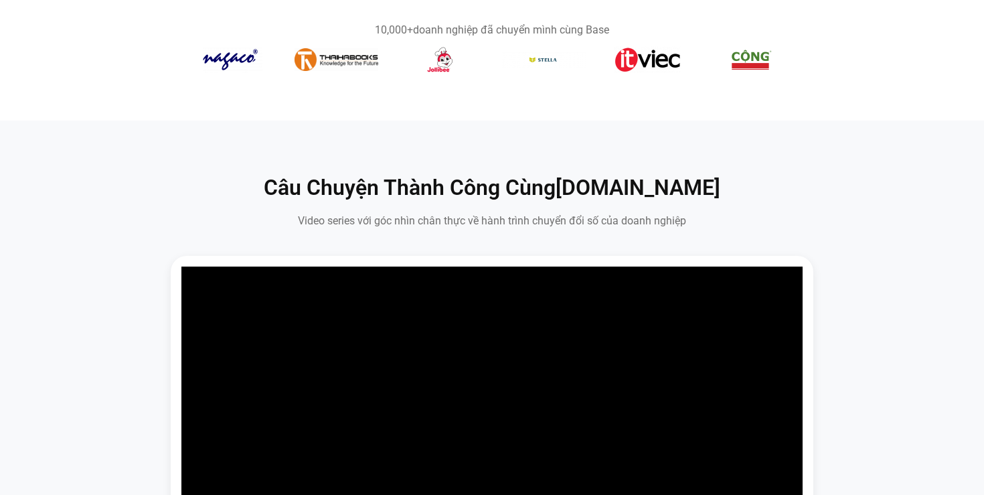
scroll to position [637, 0]
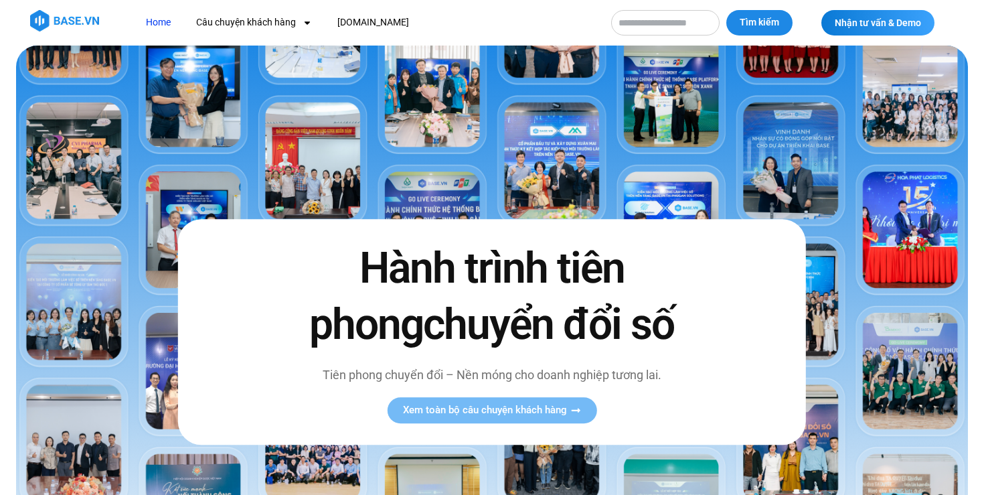
click at [647, 27] on input "Tìm kiếm" at bounding box center [665, 22] width 108 height 25
type input "*"
type input "********"
click at [727, 10] on button "Tìm kiếm" at bounding box center [760, 22] width 66 height 25
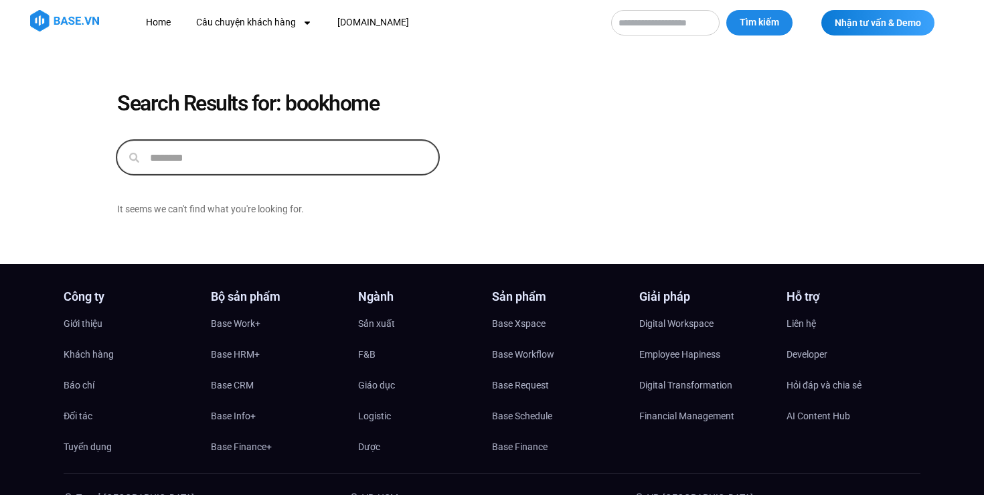
click at [341, 151] on input "********" at bounding box center [288, 157] width 299 height 32
type input "*********"
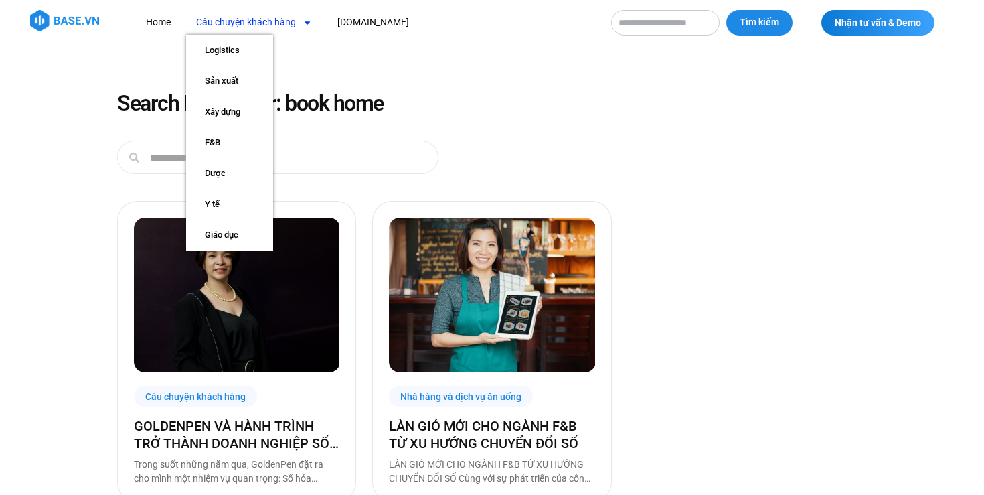
click at [239, 26] on link "Câu chuyện khách hàng" at bounding box center [254, 22] width 136 height 25
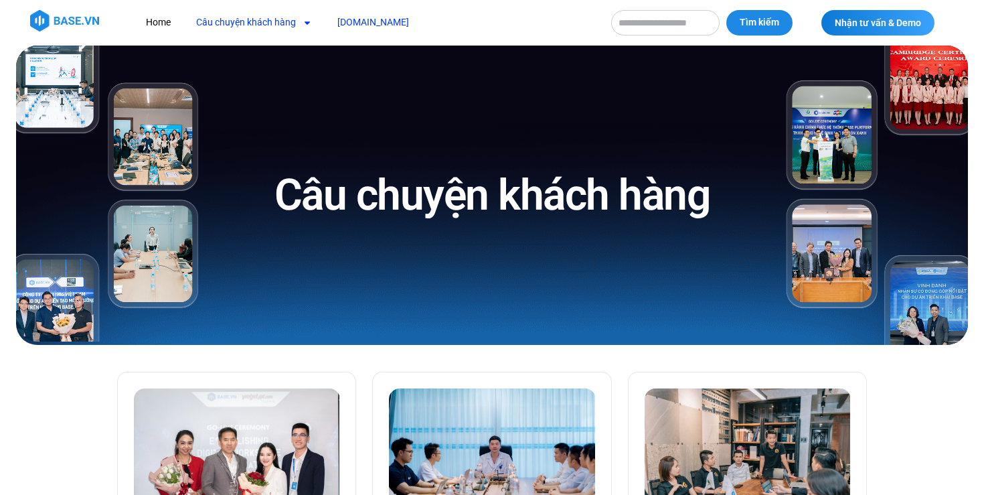
click at [348, 16] on link "[DOMAIN_NAME]" at bounding box center [373, 22] width 92 height 25
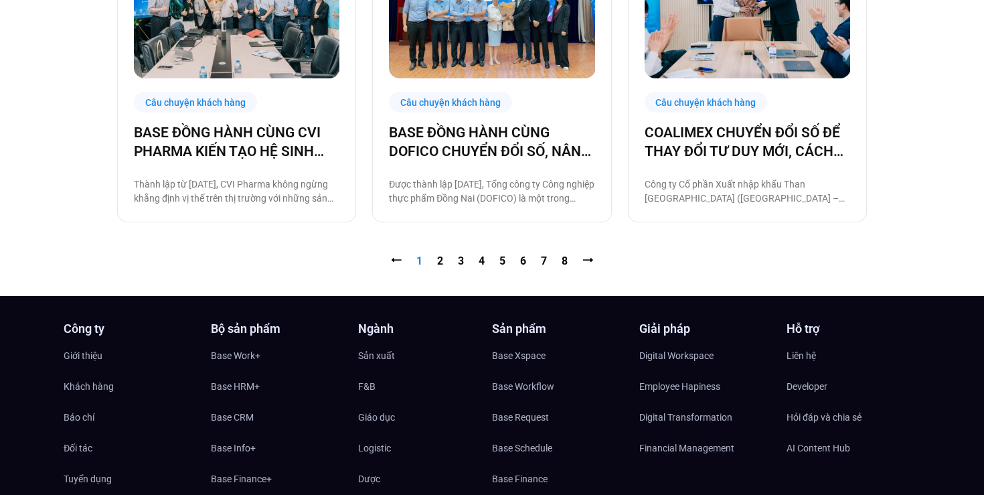
scroll to position [1461, 0]
